Goal: Transaction & Acquisition: Purchase product/service

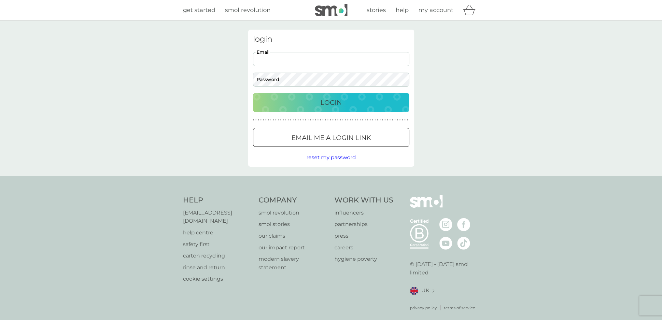
click at [271, 56] on input "Email" at bounding box center [331, 59] width 156 height 14
type input "katyb1975@yahoo.co.uk"
click at [262, 101] on div "Login" at bounding box center [330, 102] width 143 height 10
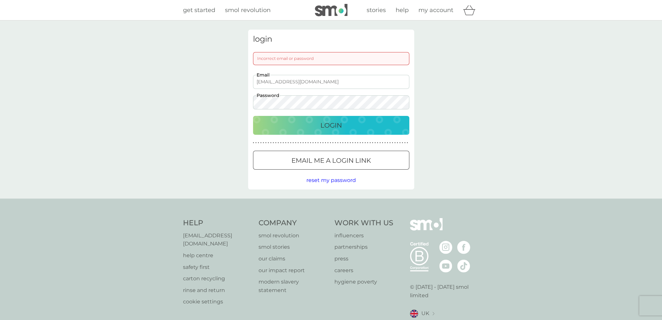
click at [267, 127] on div "Login" at bounding box center [330, 125] width 143 height 10
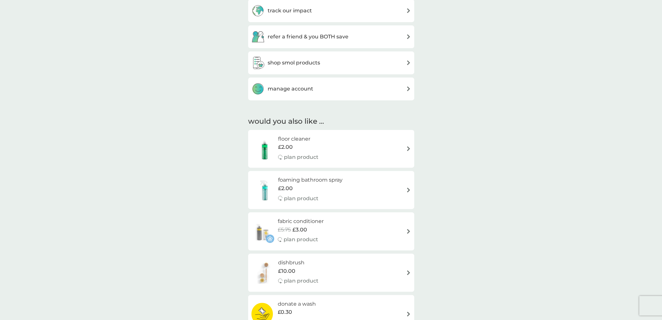
scroll to position [456, 0]
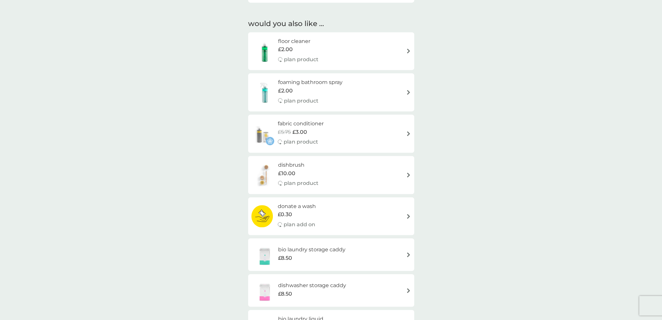
click at [348, 137] on div "fabric conditioner £5.75 £3.00 plan product" at bounding box center [330, 133] width 159 height 28
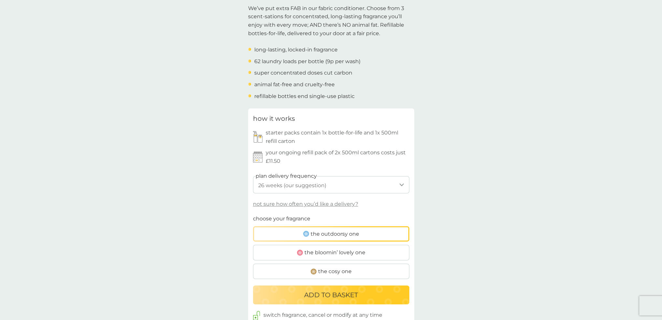
scroll to position [228, 0]
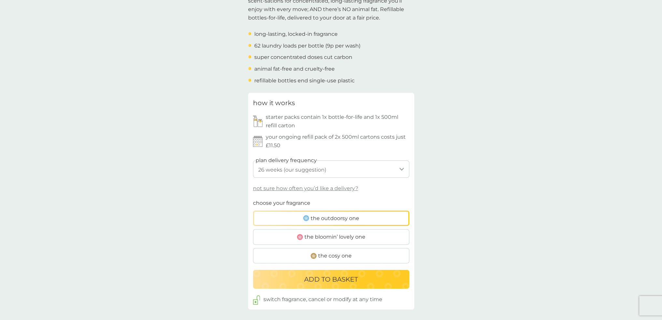
click at [402, 169] on select "1 week 2 weeks 3 weeks 4 weeks 5 weeks 6 weeks 7 weeks 8 weeks 9 weeks 10 weeks…" at bounding box center [331, 168] width 156 height 17
select select "245"
click at [253, 160] on select "1 week 2 weeks 3 weeks 4 weeks 5 weeks 6 weeks 7 weeks 8 weeks 9 weeks 10 weeks…" at bounding box center [331, 168] width 156 height 17
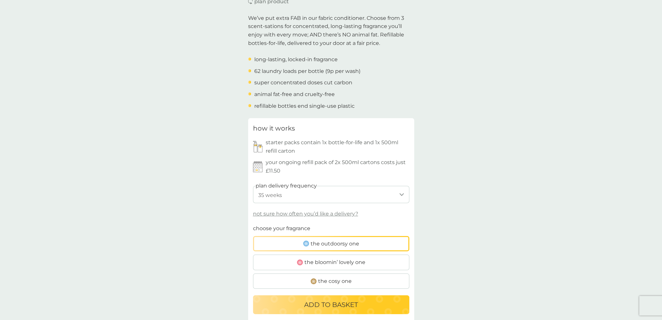
scroll to position [260, 0]
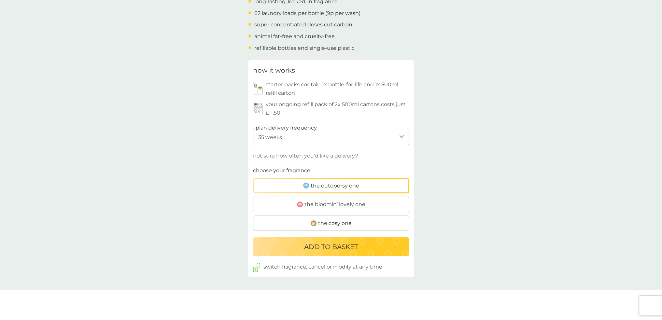
click at [332, 246] on p "ADD TO BASKET" at bounding box center [331, 246] width 54 height 10
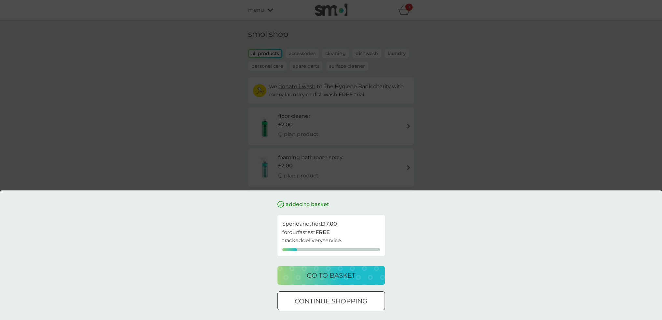
click at [311, 298] on p "continue shopping" at bounding box center [331, 301] width 73 height 10
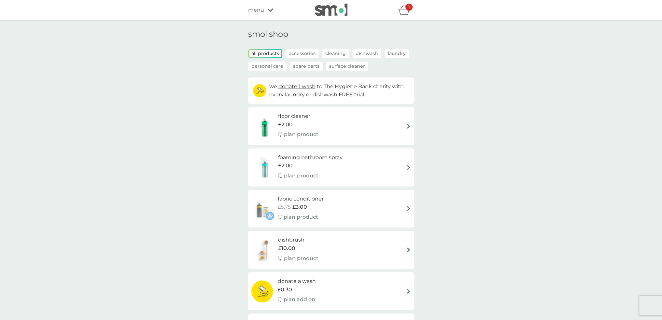
click at [402, 166] on div "foaming bathroom spray £2.00 plan product" at bounding box center [330, 167] width 159 height 28
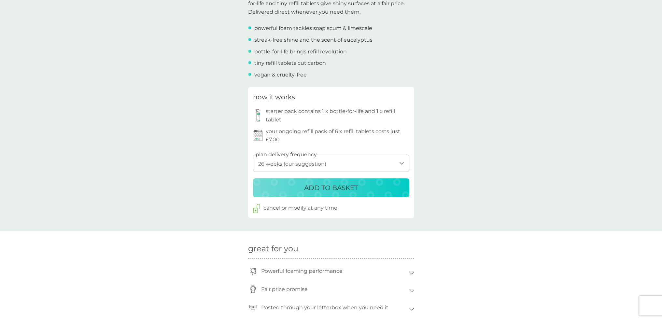
scroll to position [260, 0]
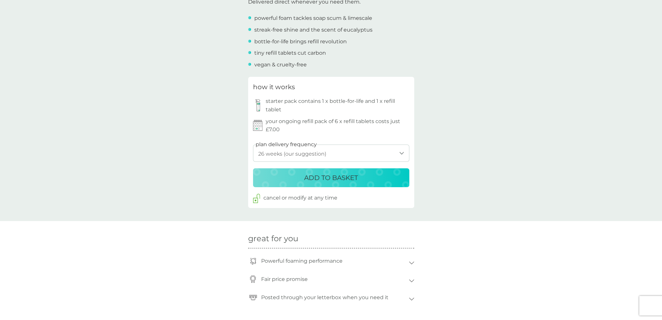
click at [341, 152] on select "1 week 2 weeks 3 weeks 4 weeks 5 weeks 6 weeks 7 weeks 8 weeks 9 weeks 10 weeks…" at bounding box center [331, 153] width 156 height 17
select select "245"
click at [253, 145] on select "1 week 2 weeks 3 weeks 4 weeks 5 weeks 6 weeks 7 weeks 8 weeks 9 weeks 10 weeks…" at bounding box center [331, 153] width 156 height 17
click at [321, 177] on p "ADD TO BASKET" at bounding box center [331, 177] width 54 height 10
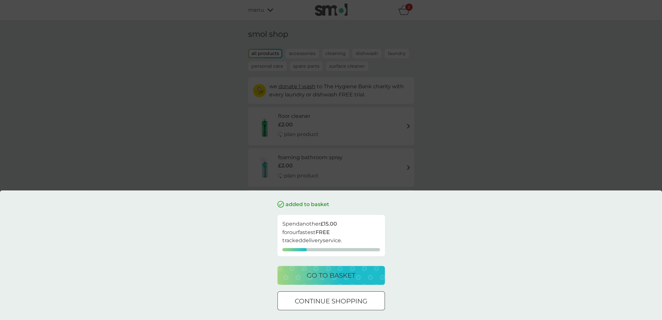
click at [327, 301] on div at bounding box center [330, 301] width 23 height 7
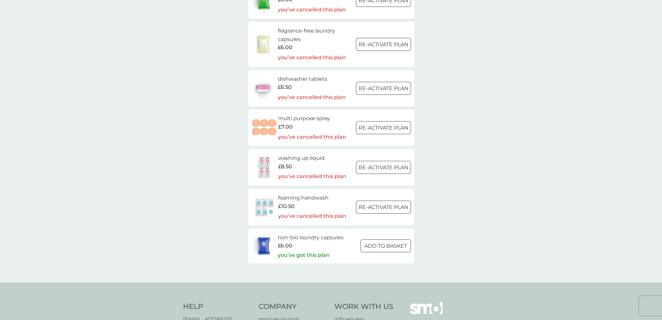
scroll to position [976, 0]
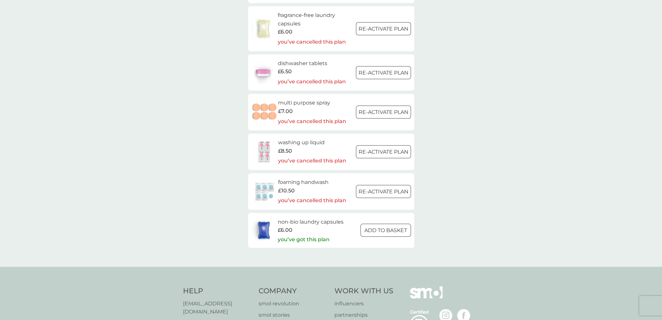
click at [370, 150] on p "Re-activate Plan" at bounding box center [383, 152] width 50 height 8
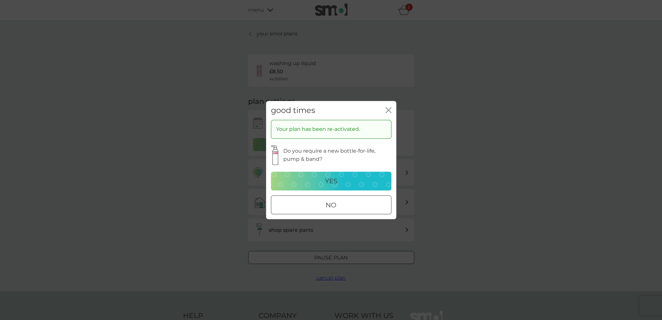
click at [331, 205] on div at bounding box center [330, 204] width 1 height 1
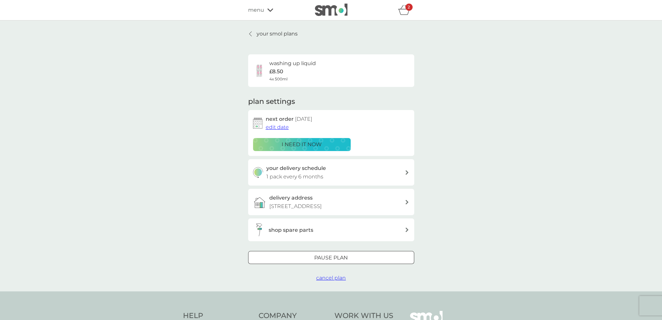
click at [333, 173] on div "your delivery schedule 1 pack every 6 months" at bounding box center [335, 172] width 138 height 17
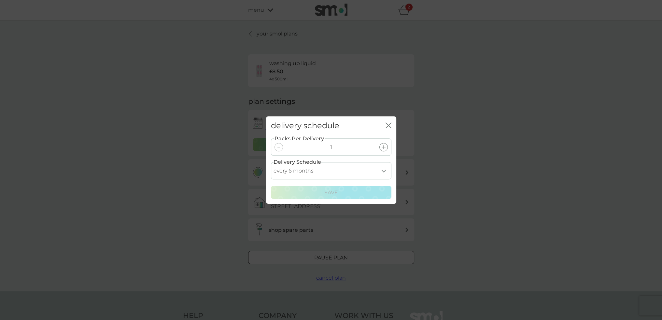
click at [382, 169] on select "every 1 month every 2 months every 3 months every 4 months every 5 months every…" at bounding box center [331, 170] width 120 height 17
select select "7"
click at [271, 162] on select "every 1 month every 2 months every 3 months every 4 months every 5 months every…" at bounding box center [331, 170] width 120 height 17
click at [335, 191] on p "Save" at bounding box center [331, 192] width 14 height 8
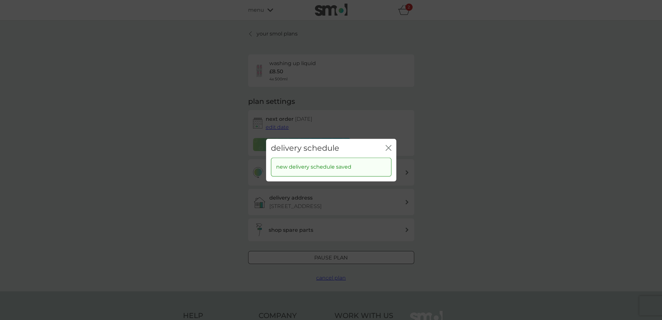
click at [226, 159] on div "delivery schedule close new delivery schedule saved" at bounding box center [331, 160] width 662 height 320
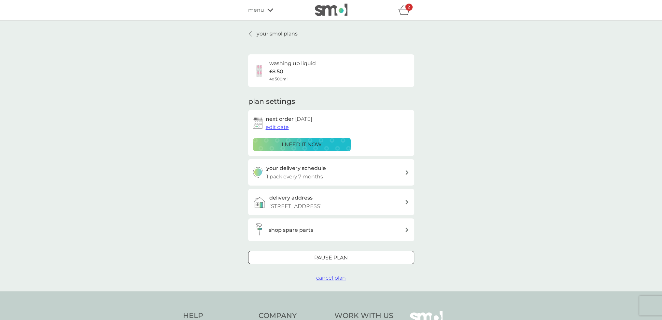
click at [270, 34] on p "your smol plans" at bounding box center [276, 34] width 41 height 8
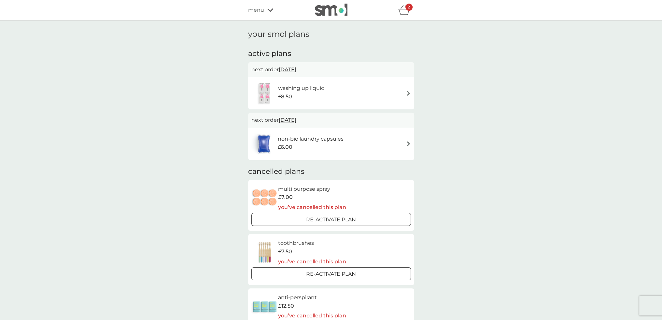
click at [253, 11] on span "menu" at bounding box center [256, 10] width 16 height 8
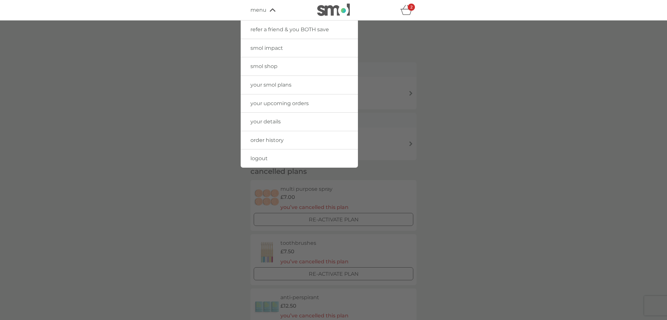
click at [264, 66] on span "smol shop" at bounding box center [263, 66] width 27 height 6
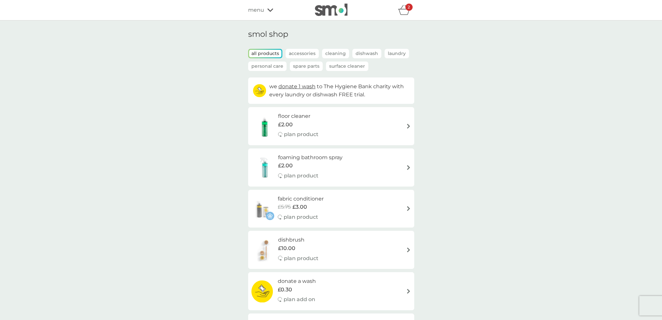
click at [407, 9] on div "2" at bounding box center [408, 7] width 7 height 7
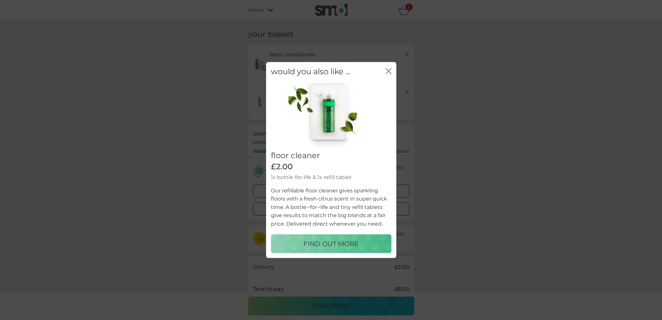
click at [389, 71] on icon "close" at bounding box center [388, 71] width 6 height 6
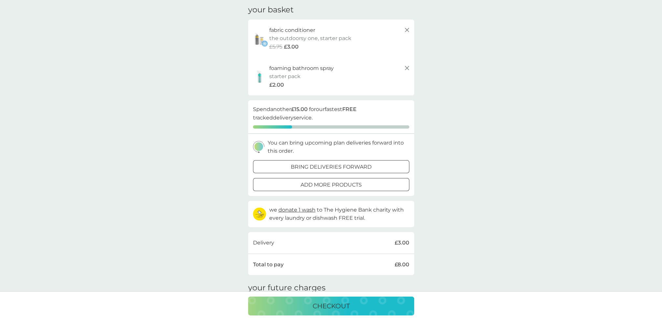
scroll to position [33, 0]
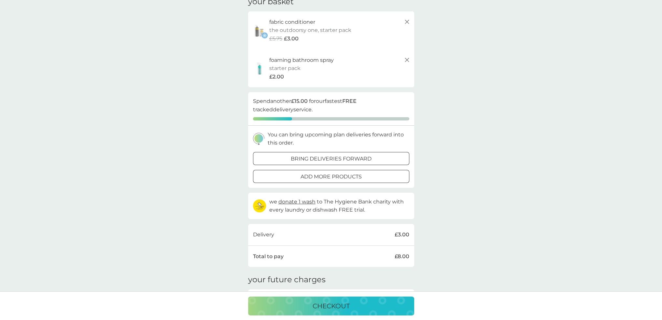
click at [348, 156] on p "bring deliveries forward" at bounding box center [331, 159] width 81 height 8
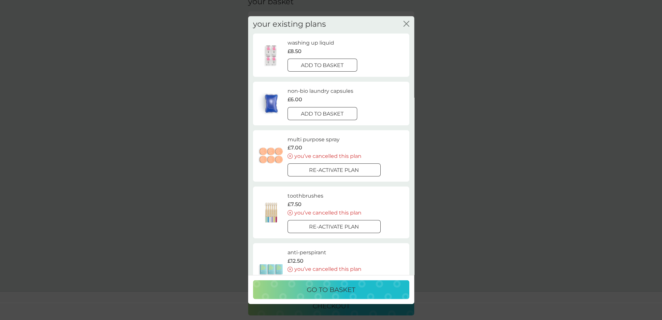
scroll to position [0, 0]
click at [319, 115] on div at bounding box center [321, 115] width 23 height 7
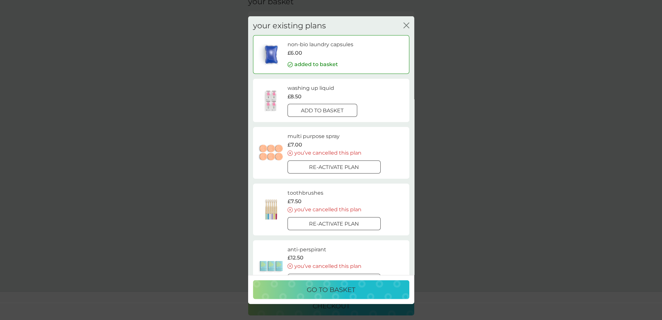
click at [406, 23] on icon "close" at bounding box center [406, 25] width 6 height 6
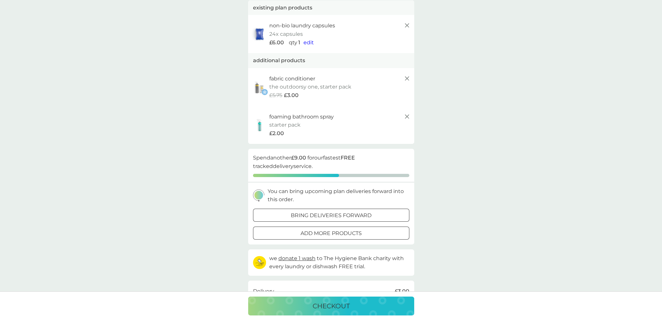
scroll to position [33, 0]
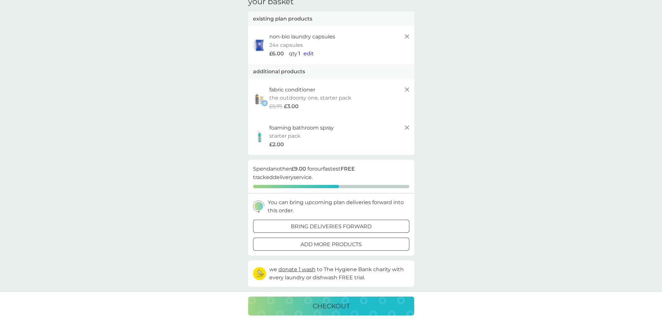
click at [353, 226] on p "bring deliveries forward" at bounding box center [331, 226] width 81 height 8
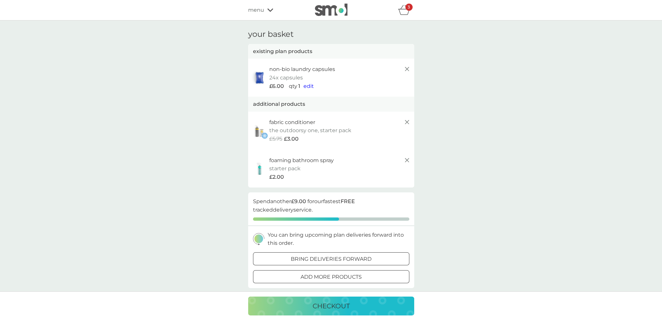
click at [330, 261] on div at bounding box center [330, 258] width 23 height 7
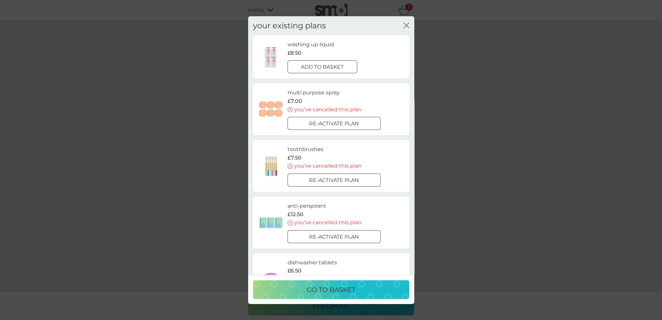
click at [330, 66] on div at bounding box center [330, 66] width 0 height 0
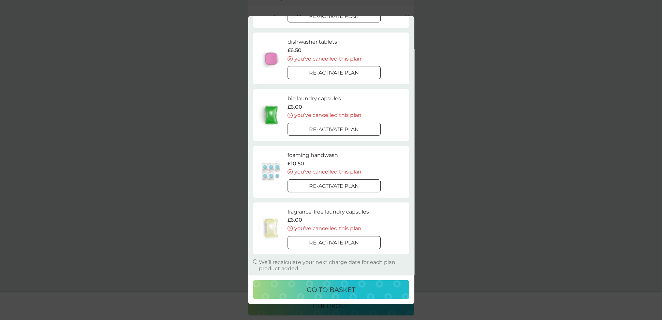
scroll to position [228, 0]
click at [330, 289] on p "go to basket" at bounding box center [331, 289] width 48 height 10
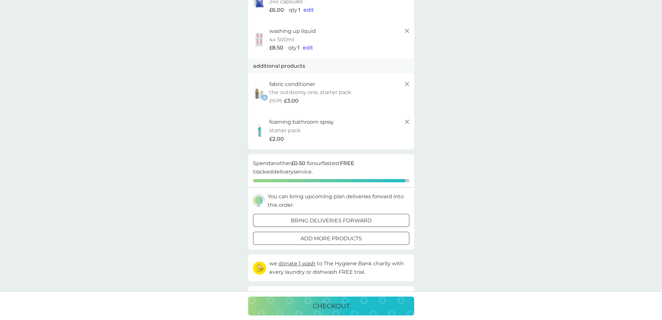
scroll to position [130, 0]
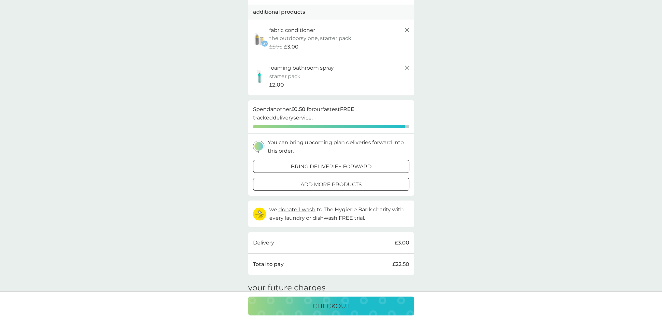
click at [338, 166] on div at bounding box center [338, 166] width 0 height 0
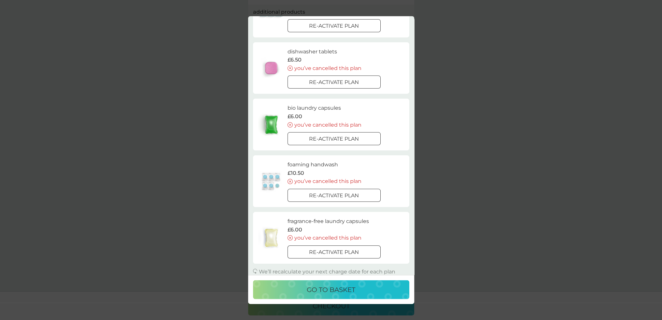
scroll to position [172, 0]
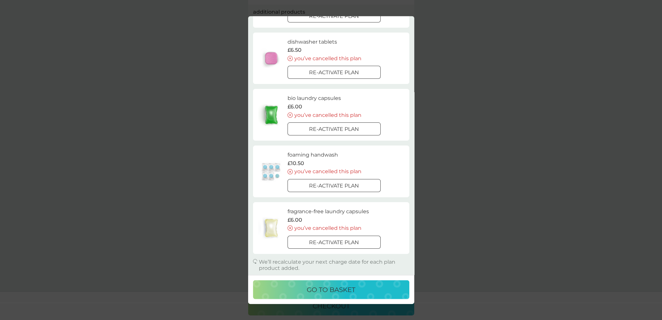
click at [224, 109] on div "your existing plans close multi purpose spray £7.00 you’ve cancelled this plan …" at bounding box center [331, 160] width 662 height 320
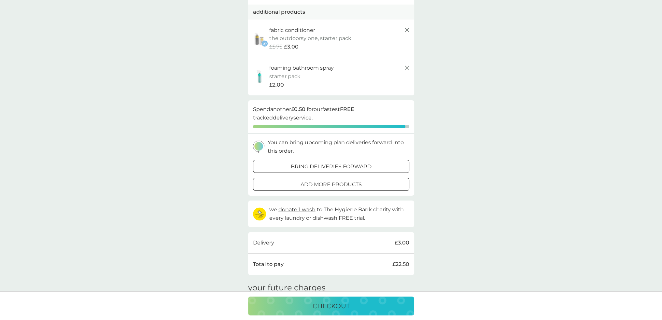
click at [324, 185] on div at bounding box center [330, 184] width 23 height 7
